Goal: Navigation & Orientation: Find specific page/section

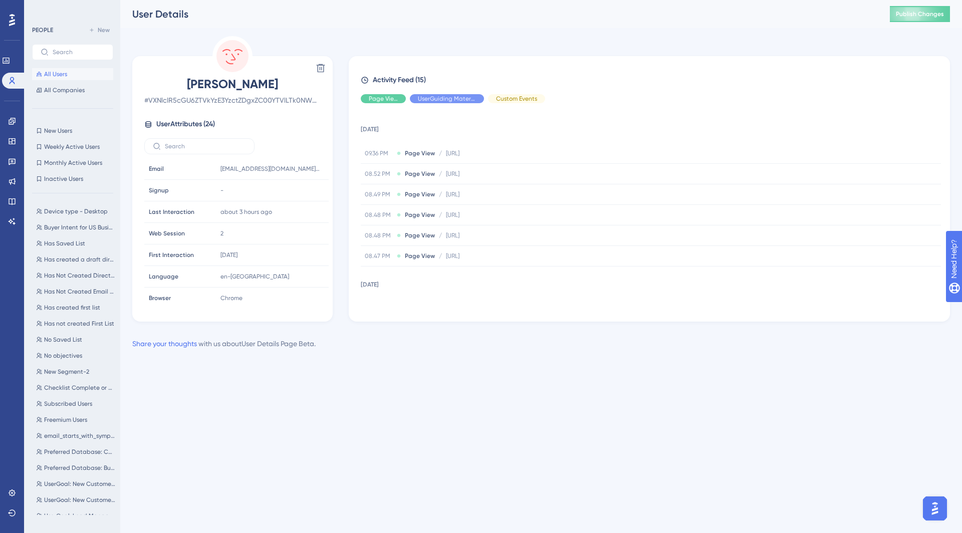
click at [8, 504] on div "Settings Logout" at bounding box center [12, 503] width 8 height 36
click at [10, 499] on link at bounding box center [12, 493] width 8 height 16
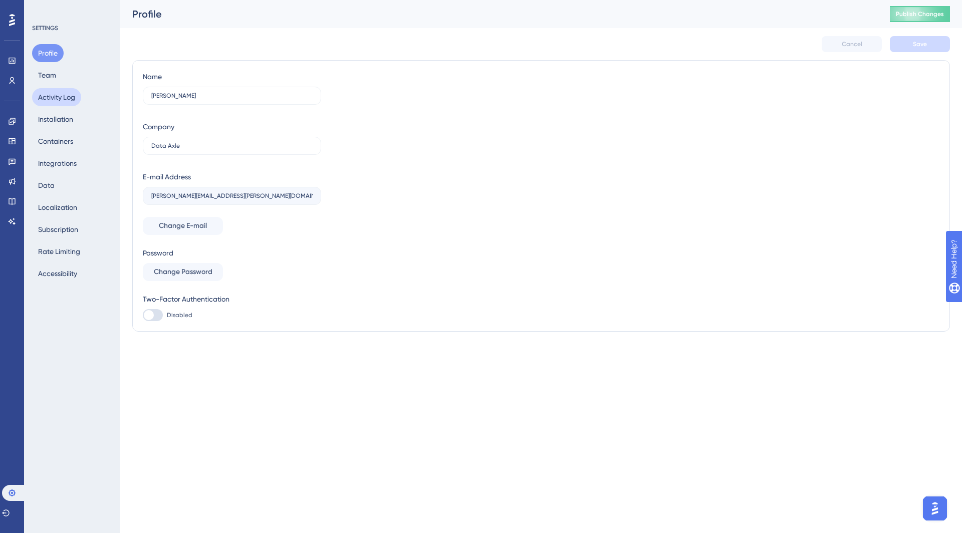
click at [54, 99] on button "Activity Log" at bounding box center [56, 97] width 49 height 18
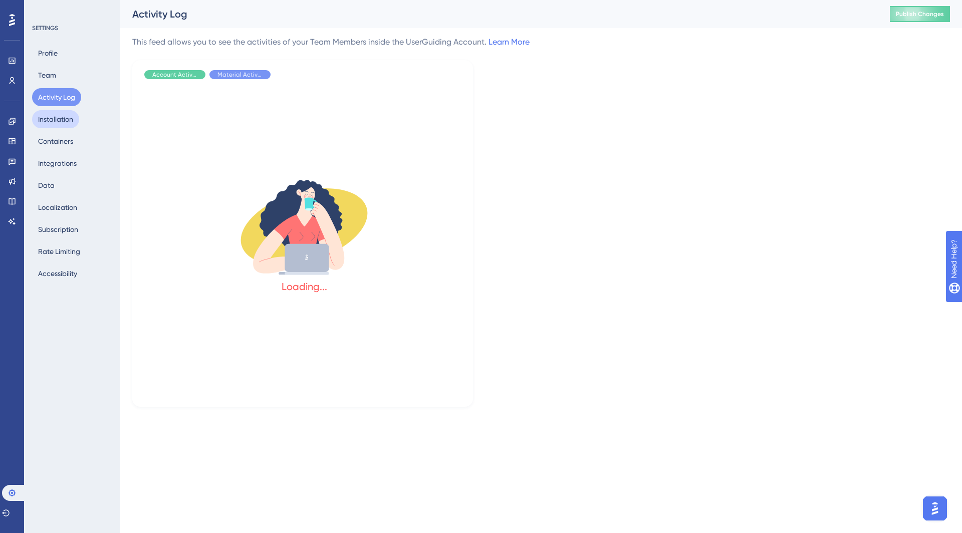
click at [54, 120] on button "Installation" at bounding box center [55, 119] width 47 height 18
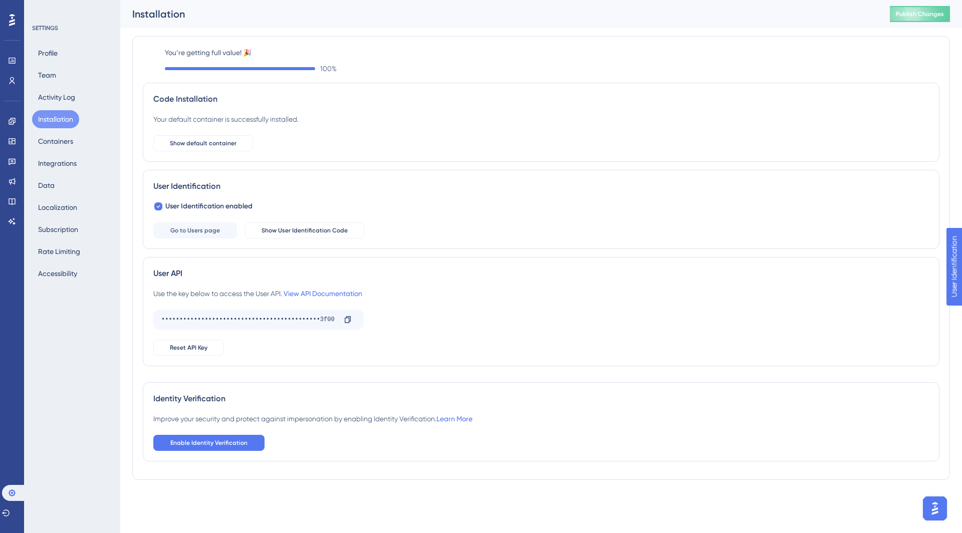
click at [340, 288] on div "Use the key below to access the User API. View API Documentation" at bounding box center [257, 294] width 209 height 12
click at [340, 291] on link "View API Documentation" at bounding box center [323, 294] width 79 height 8
click at [347, 322] on icon at bounding box center [348, 320] width 8 height 8
click at [46, 52] on button "Profile" at bounding box center [48, 53] width 32 height 18
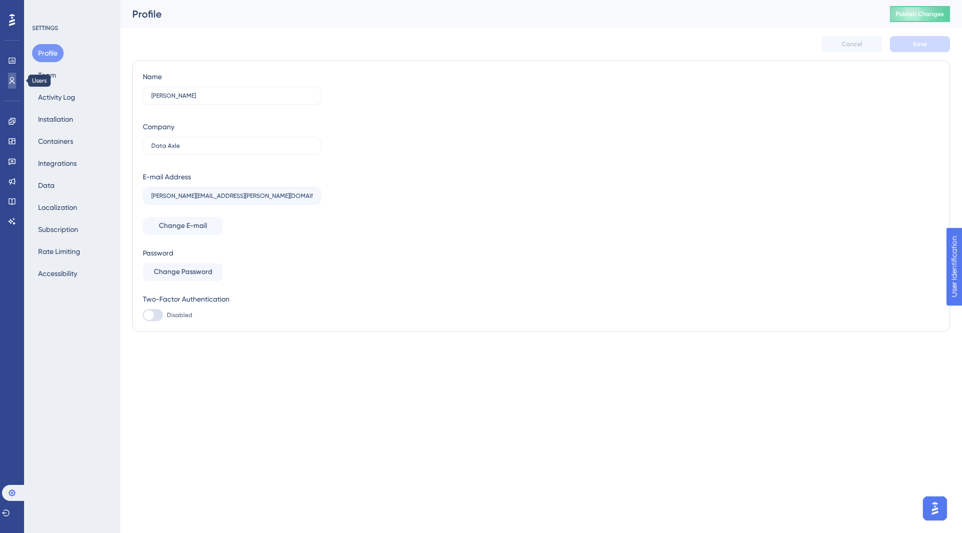
click at [16, 84] on icon at bounding box center [12, 81] width 8 height 8
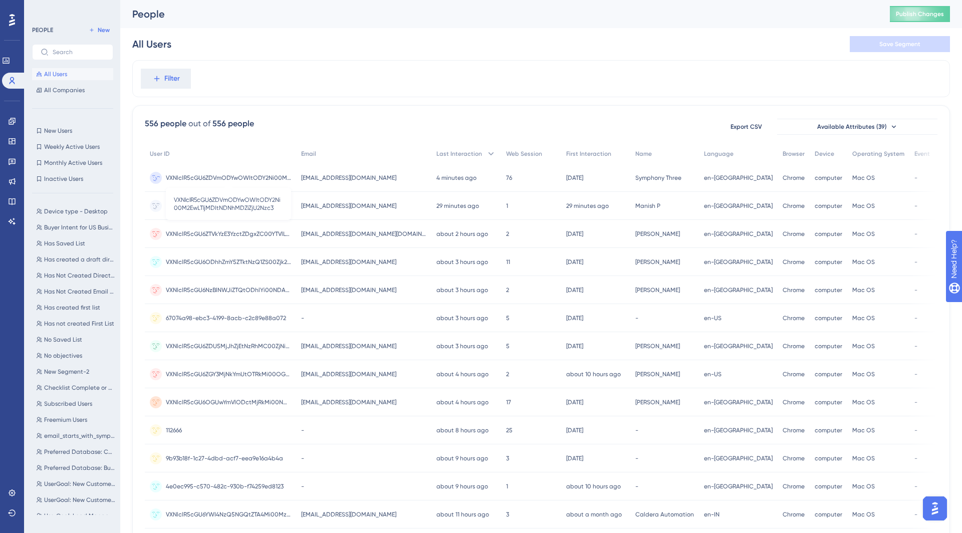
click at [259, 177] on span "VXNlclR5cGU6ZDVmODYwOWItODY2Ni00M2EwLTljMDItNDNhMDZiZjU2Nzc3" at bounding box center [228, 178] width 125 height 8
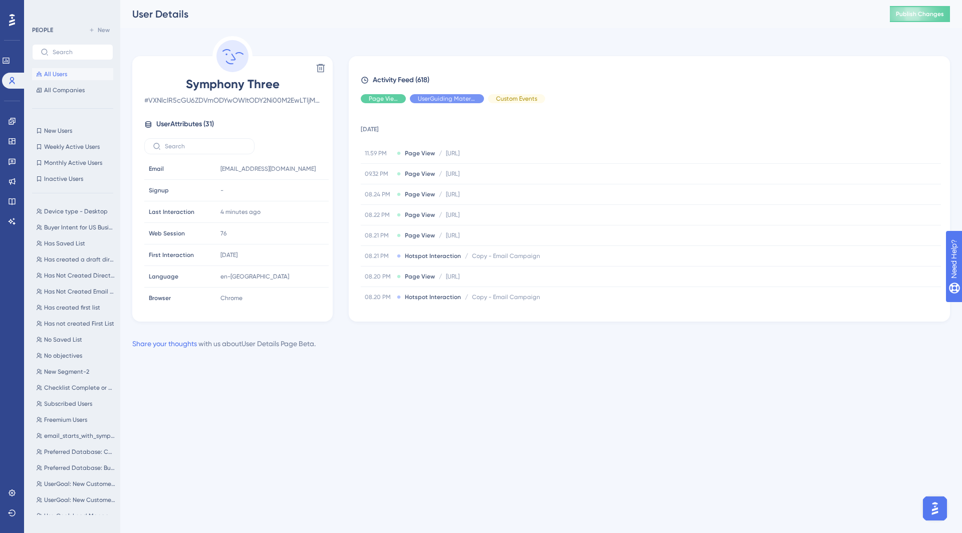
click at [225, 97] on span "# VXNlclR5cGU6ZDVmODYwOWItODY2Ni00M2EwLTljMDItNDNhMDZiZjU2Nzc3" at bounding box center [232, 100] width 176 height 12
